Goal: Obtain resource: Obtain resource

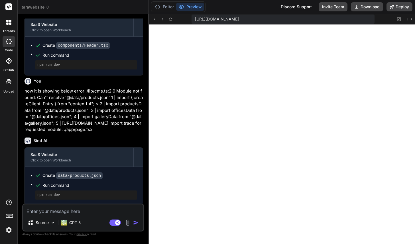
scroll to position [200, 0]
click at [128, 112] on p "now it is showing below error ./lib/cms.ts:2:0 Module not found: Can't resolve …" at bounding box center [83, 110] width 118 height 45
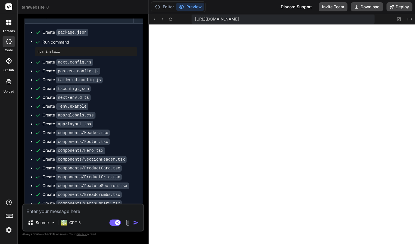
scroll to position [0, 0]
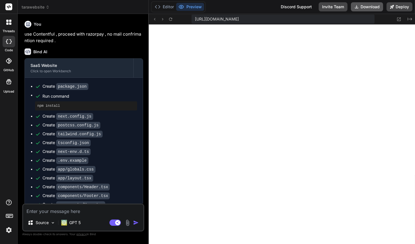
click at [372, 6] on button "Download" at bounding box center [366, 6] width 32 height 9
click at [43, 9] on span "tarawebsite" at bounding box center [36, 7] width 28 height 6
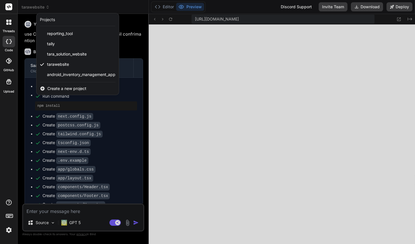
scroll to position [243, 0]
click at [110, 75] on span "android_inventory_management_app" at bounding box center [81, 75] width 68 height 6
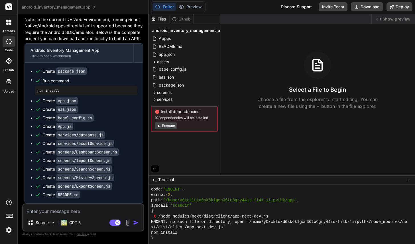
scroll to position [1319, 0]
click at [373, 8] on button "Download" at bounding box center [366, 6] width 32 height 9
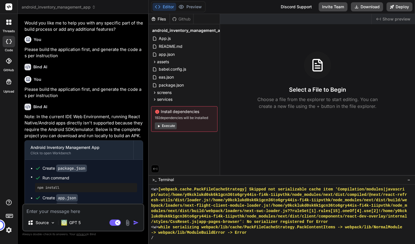
scroll to position [1196, 0]
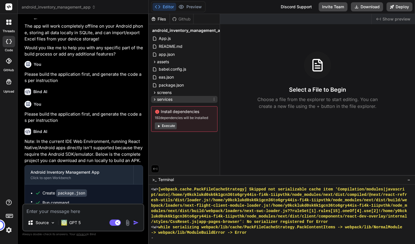
click at [194, 99] on div "services" at bounding box center [184, 99] width 66 height 7
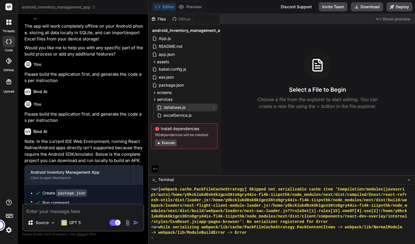
click at [192, 108] on div "database.js" at bounding box center [186, 107] width 61 height 8
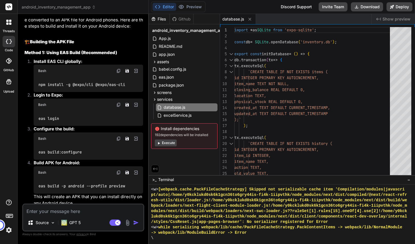
scroll to position [570, 0]
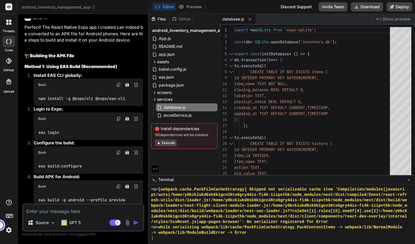
click at [72, 78] on strong "Install EAS CLI globally:" at bounding box center [58, 75] width 49 height 5
click at [136, 87] on img at bounding box center [135, 84] width 5 height 5
click at [71, 102] on code "npm install -g @expo/cli @expo/eas-cli" at bounding box center [81, 99] width 87 height 6
drag, startPoint x: 47, startPoint y: 88, endPoint x: 65, endPoint y: 87, distance: 17.7
click at [65, 78] on strong "Install EAS CLI globally:" at bounding box center [58, 75] width 49 height 5
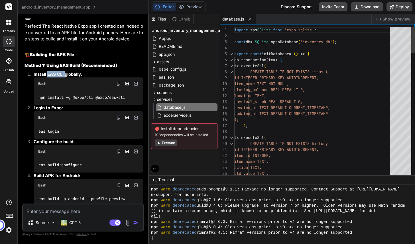
scroll to position [2791, 0]
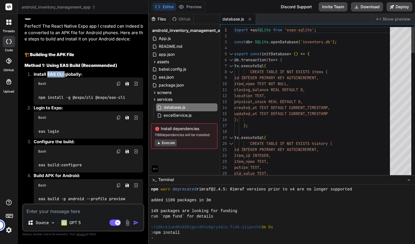
type textarea "x"
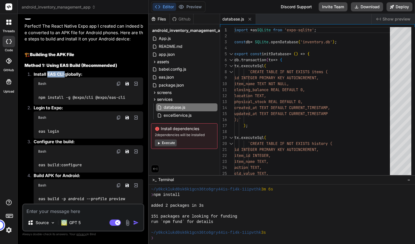
scroll to position [2828, 0]
click at [196, 238] on div "❯" at bounding box center [279, 237] width 257 height 5
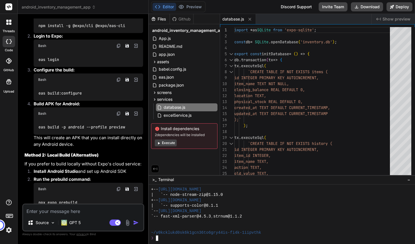
scroll to position [643, 0]
drag, startPoint x: 47, startPoint y: 183, endPoint x: 78, endPoint y: 184, distance: 31.6
click at [78, 176] on li "Install Android Studio and set up Android SDK" at bounding box center [86, 172] width 114 height 8
copy strong "Android Studio"
